Goal: Browse casually: Explore the website without a specific task or goal

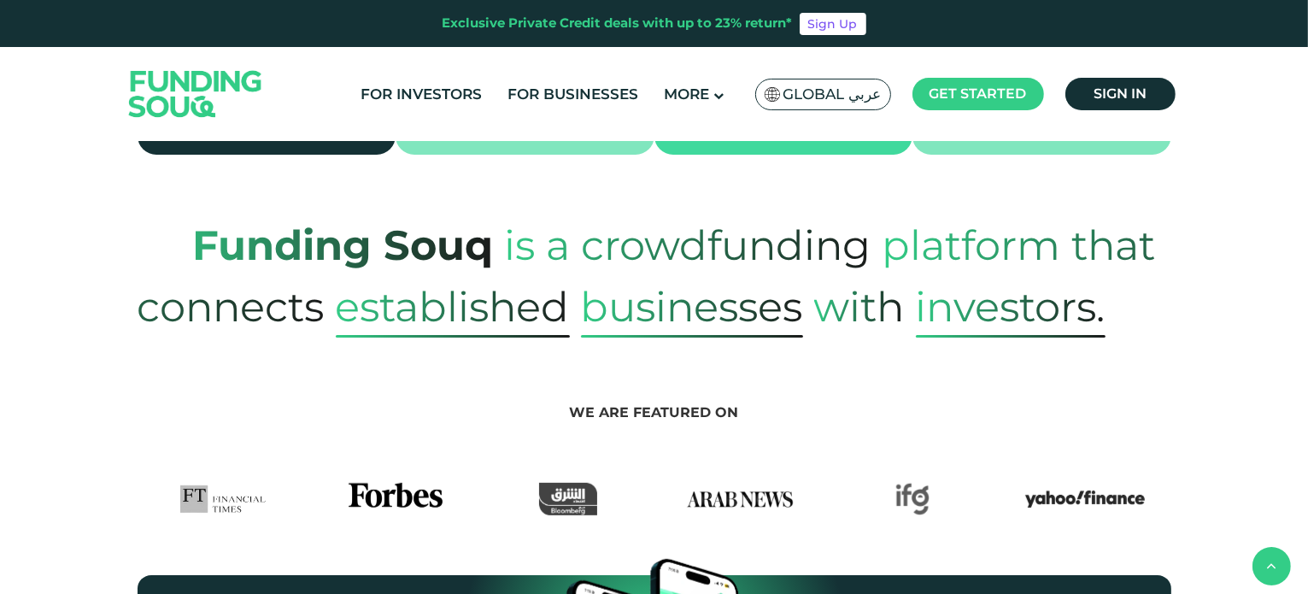
click at [362, 220] on strong "Funding Souq" at bounding box center [343, 245] width 301 height 50
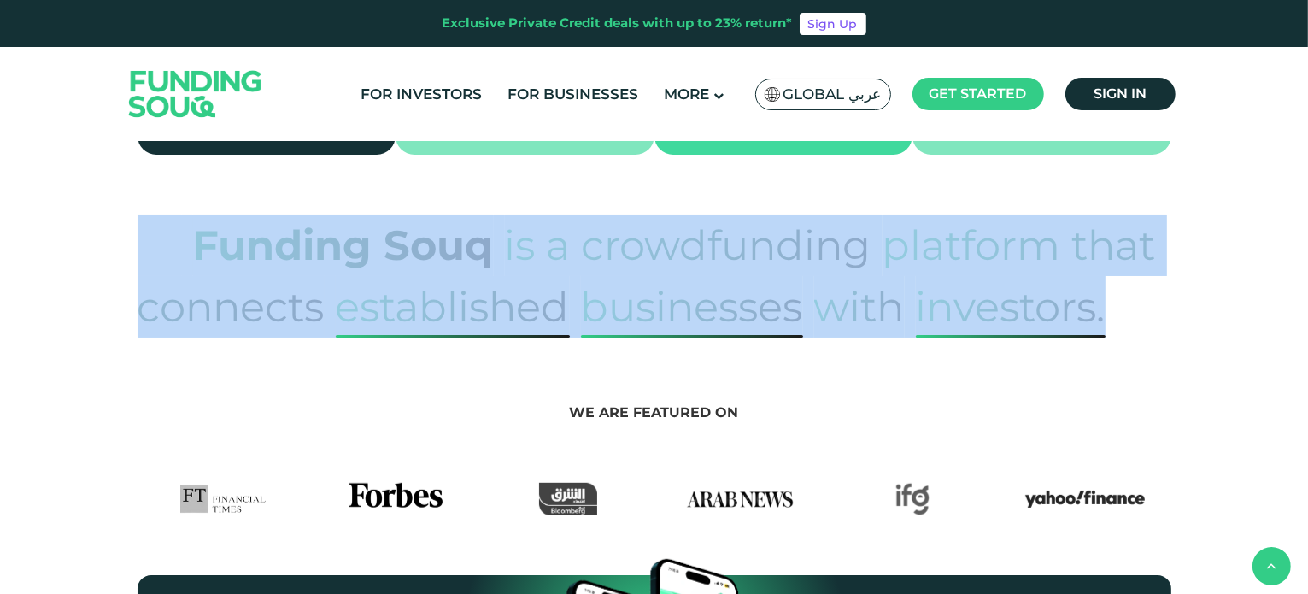
click at [362, 220] on strong "Funding Souq" at bounding box center [343, 245] width 301 height 50
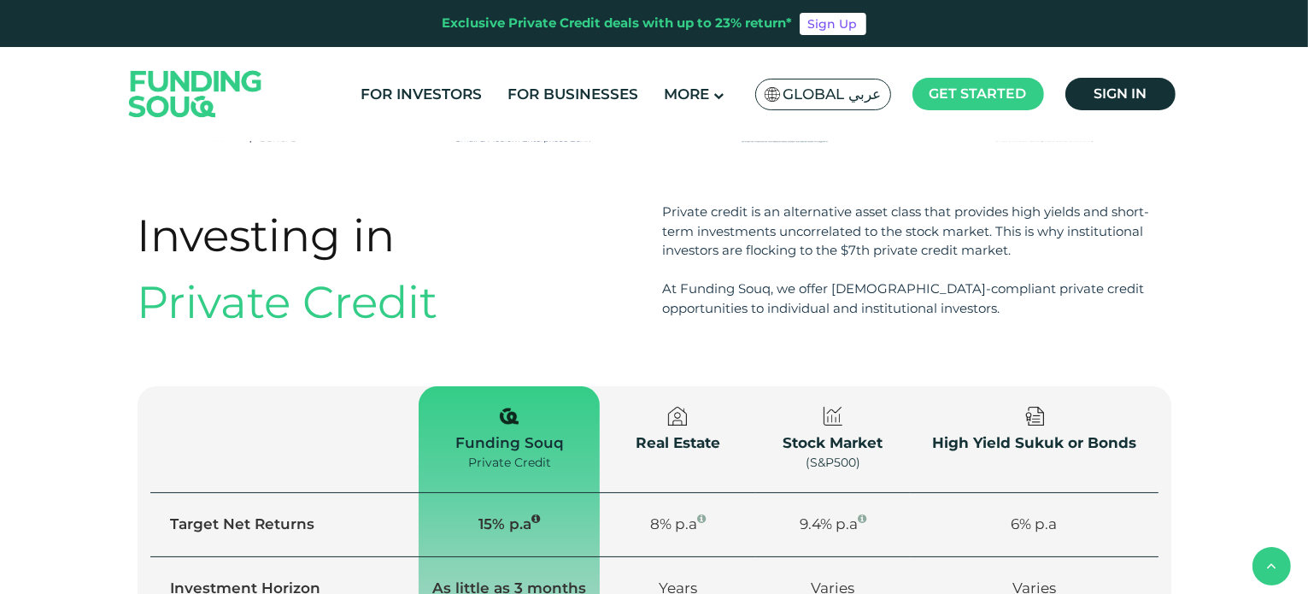
scroll to position [1914, 0]
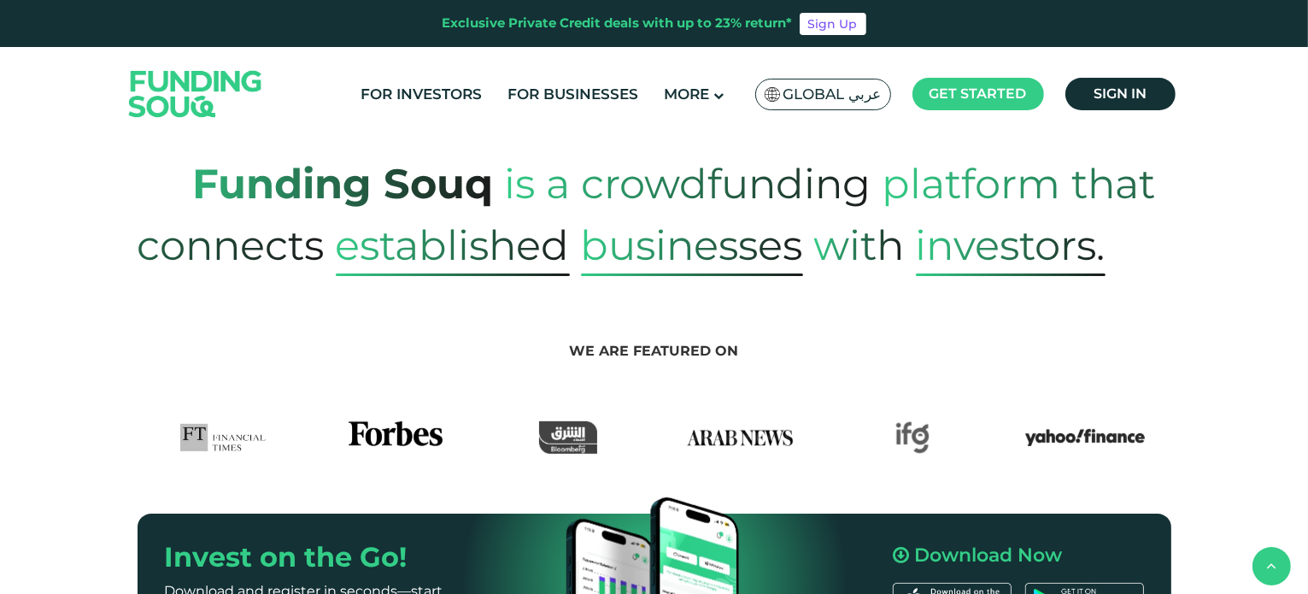
scroll to position [1914, 0]
